Goal: Task Accomplishment & Management: Manage account settings

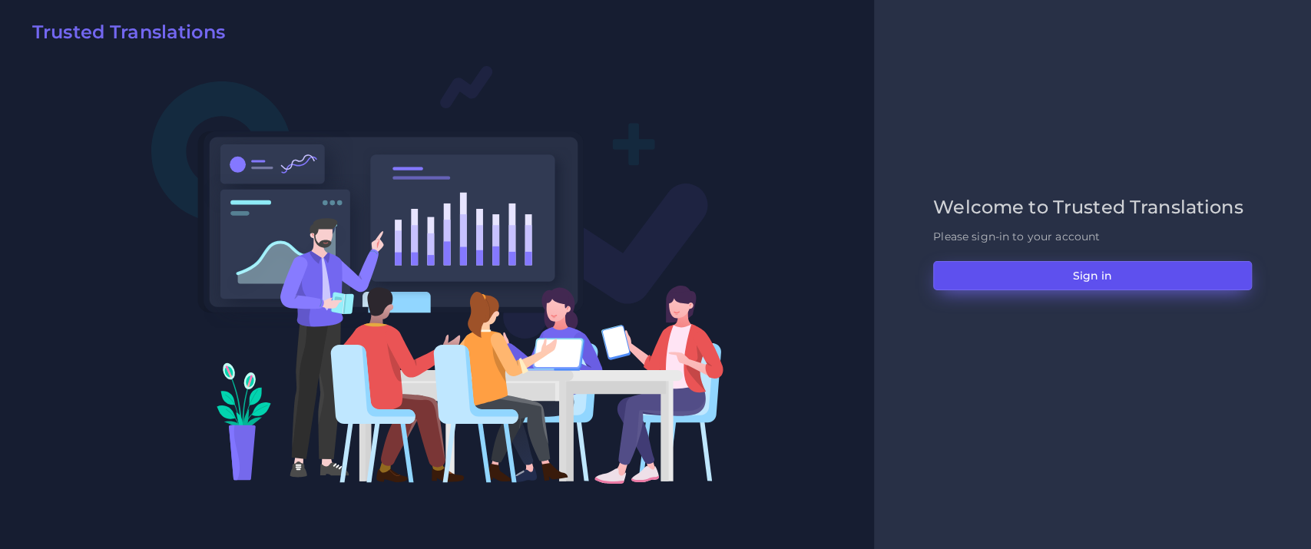
click at [1051, 266] on button "Sign in" at bounding box center [1092, 275] width 319 height 29
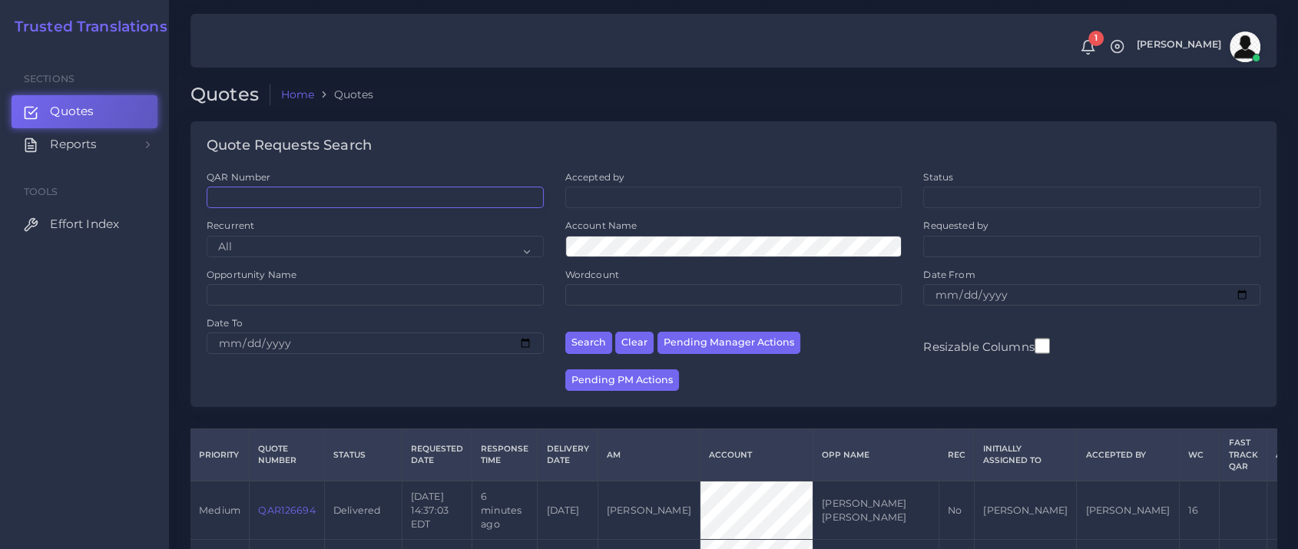
drag, startPoint x: 282, startPoint y: 194, endPoint x: 302, endPoint y: 187, distance: 21.4
click at [282, 194] on input "QAR Number" at bounding box center [375, 198] width 337 height 22
paste input "QAR126688"
type input "QAR126688"
click at [565, 332] on button "Search" at bounding box center [588, 343] width 47 height 22
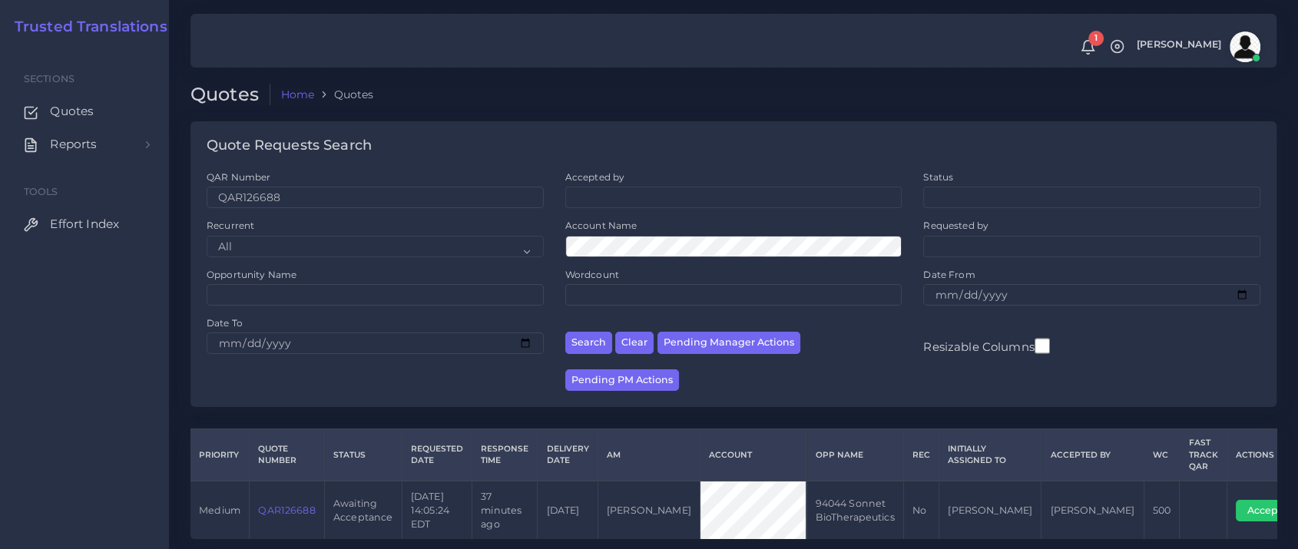
scroll to position [49, 0]
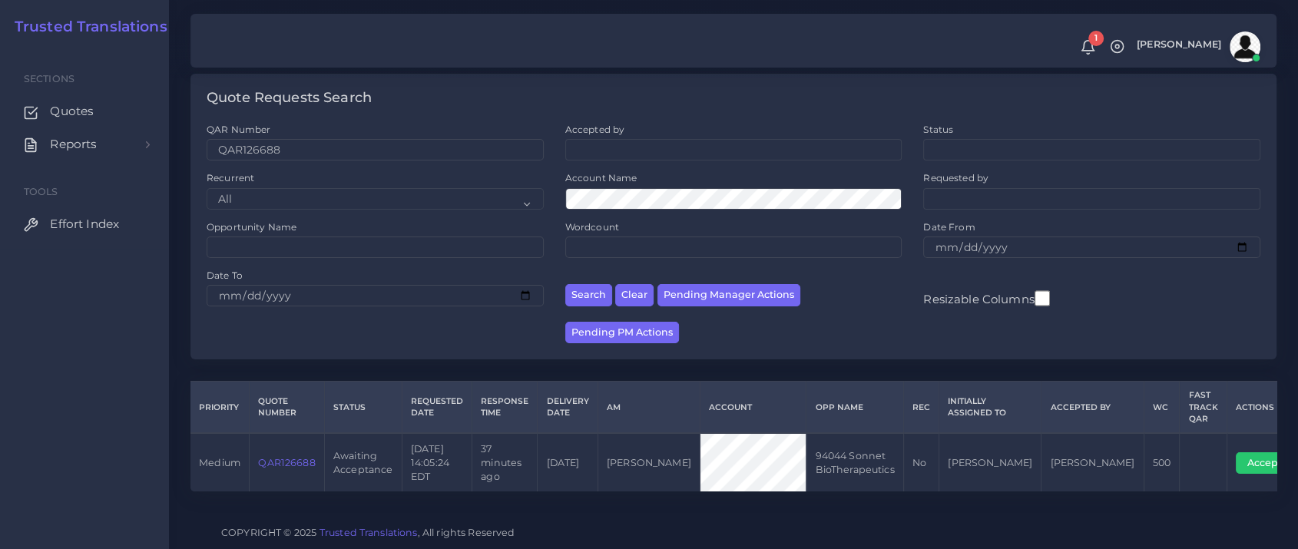
click at [270, 460] on link "QAR126688" at bounding box center [286, 463] width 57 height 12
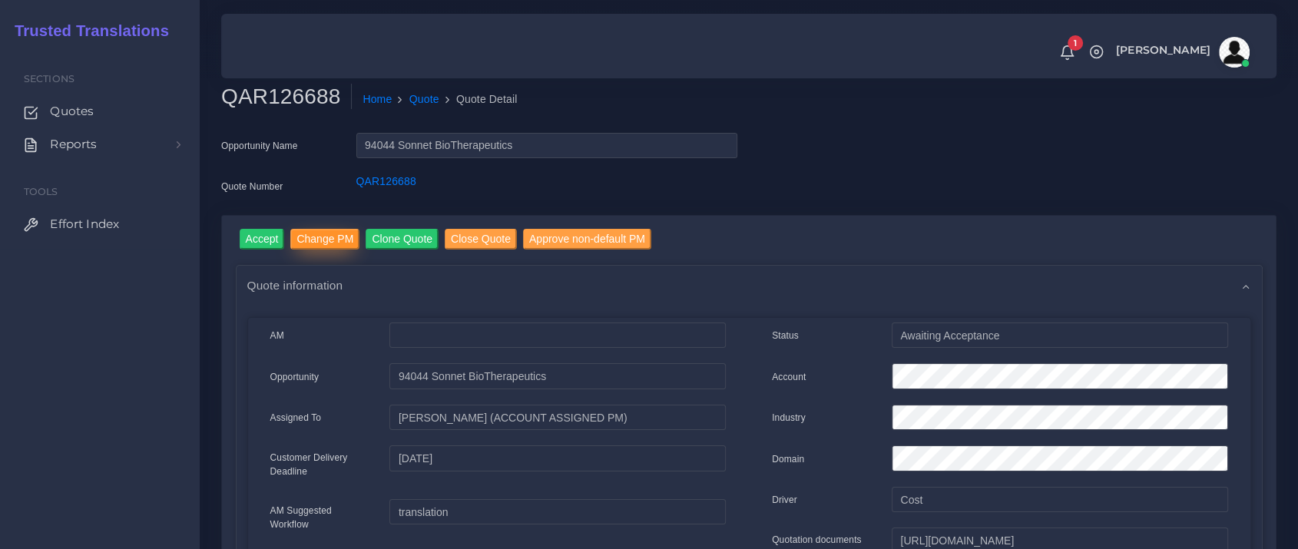
click at [326, 232] on input "Change PM" at bounding box center [324, 239] width 69 height 21
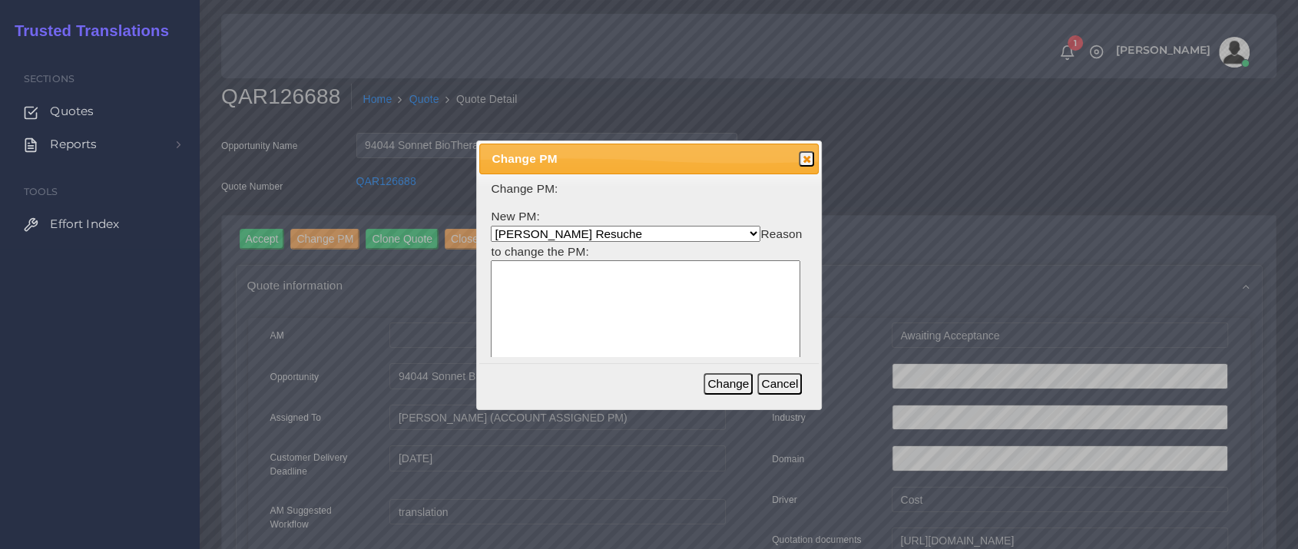
click at [580, 232] on select "Aldana Resuche Ana Whitby PM Beatriz Lacerda Dana Rossi Diego Leotta Gabriela S…" at bounding box center [626, 234] width 270 height 16
select select "53965373-4c25-f79f-28c7-55e5c69548ea"
click at [491, 226] on select "Aldana Resuche Ana Whitby PM Beatriz Lacerda Dana Rossi Diego Leotta Gabriela S…" at bounding box center [626, 234] width 270 height 16
click at [654, 293] on textarea at bounding box center [646, 333] width 310 height 147
type textarea "Tulio is busy"
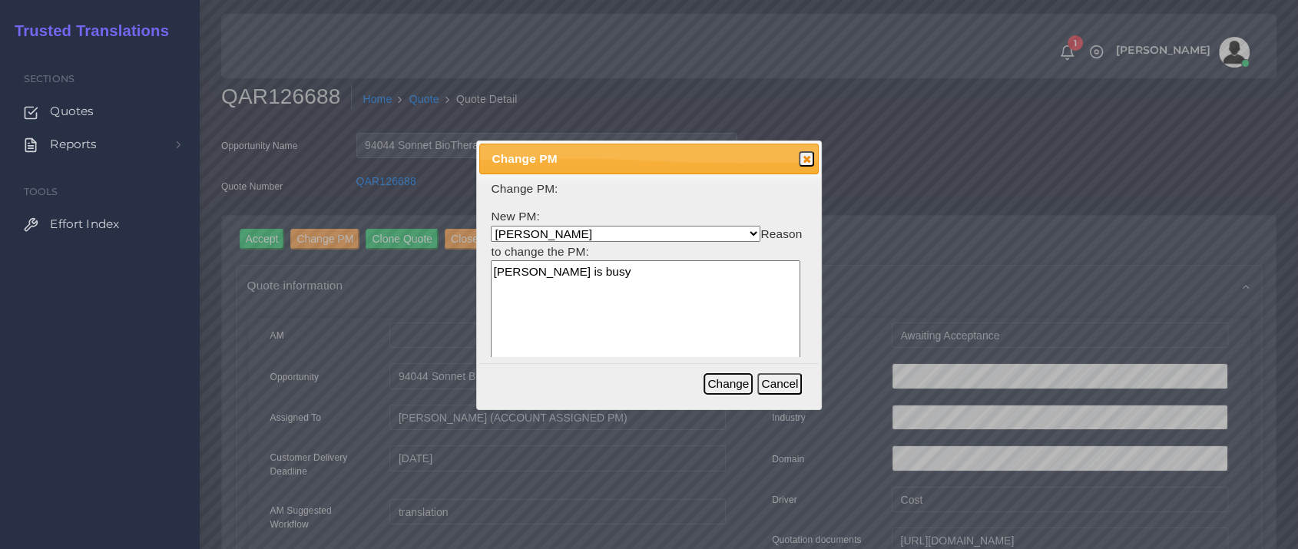
click at [725, 386] on button "Change" at bounding box center [727, 384] width 49 height 22
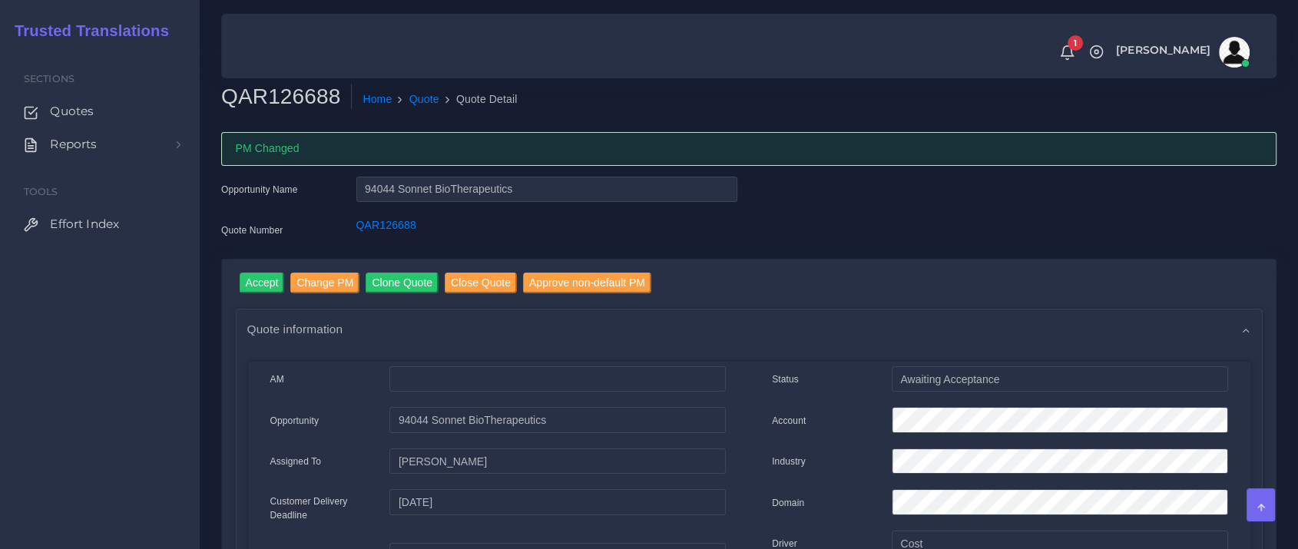
scroll to position [256, 0]
